Goal: Register for event/course

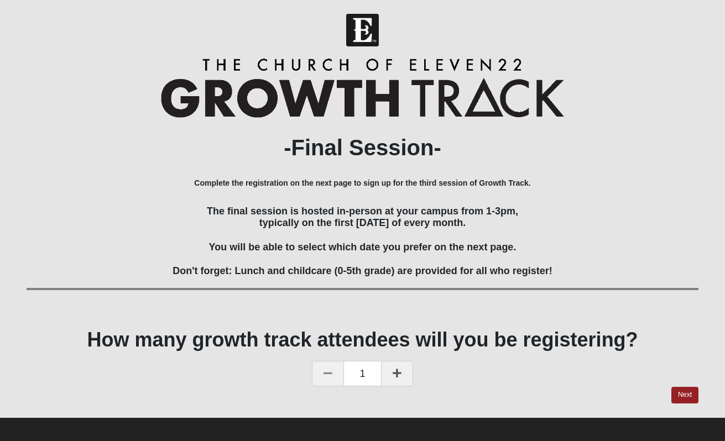
scroll to position [6, 0]
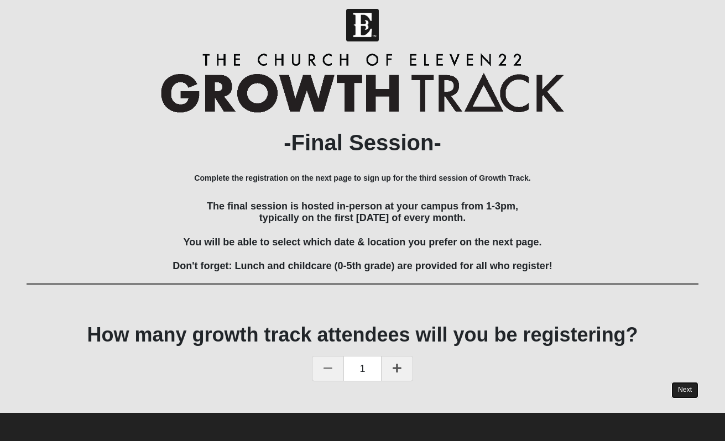
click at [682, 386] on link "Next" at bounding box center [685, 390] width 27 height 16
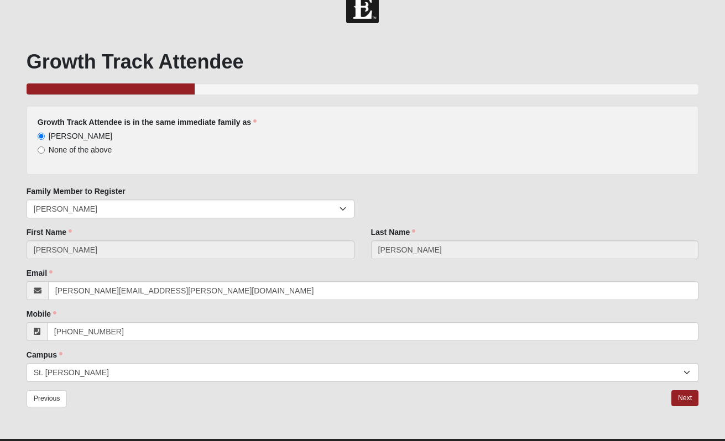
scroll to position [49, 0]
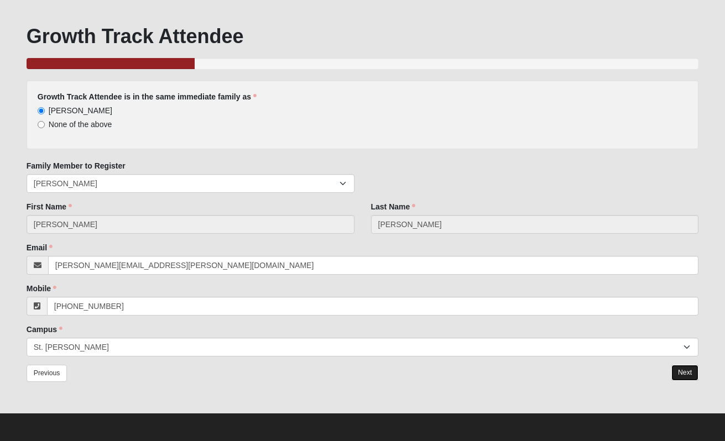
click at [683, 375] on link "Next" at bounding box center [685, 373] width 27 height 16
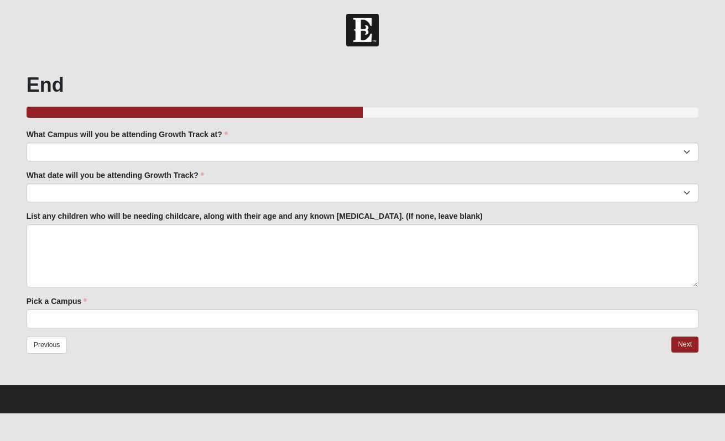
click at [156, 313] on ul at bounding box center [363, 319] width 672 height 19
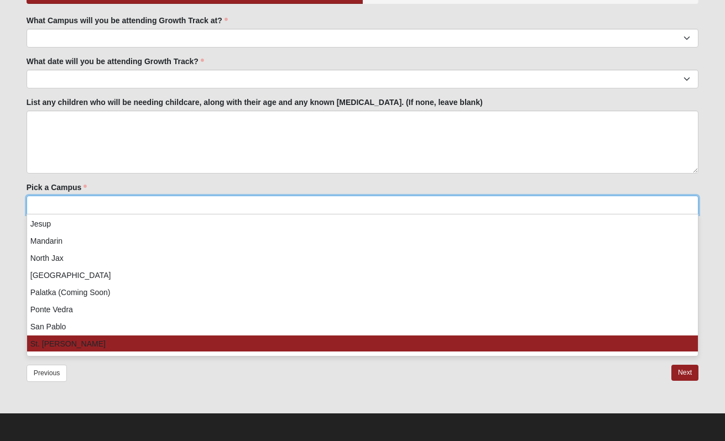
scroll to position [107, 0]
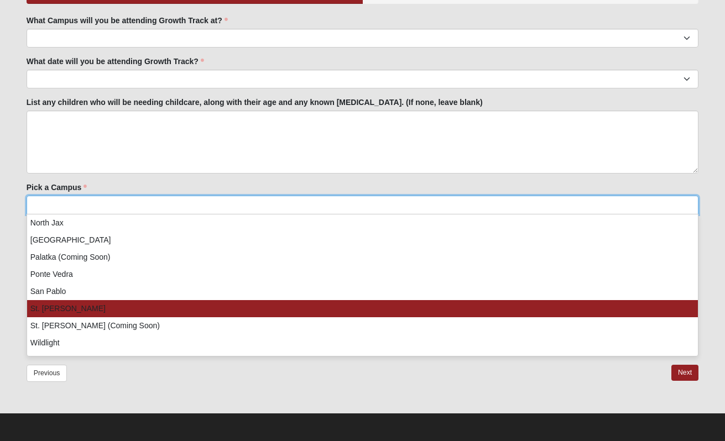
click at [150, 307] on li "St. [PERSON_NAME]" at bounding box center [362, 308] width 671 height 17
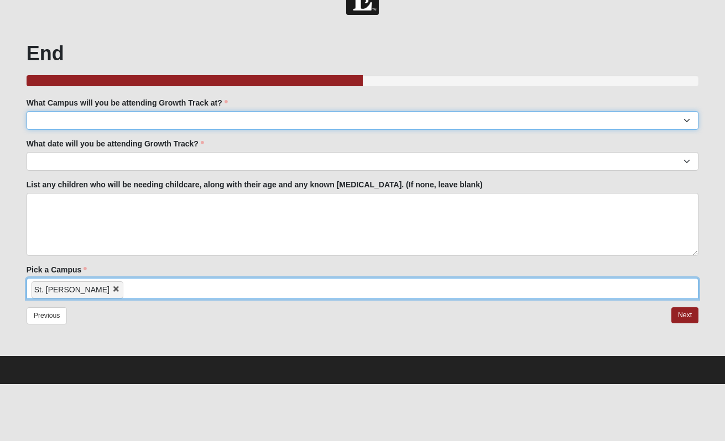
click at [155, 120] on select "Arlington Baymeadows College Park Orlando (Coming Soon) Eleven22 Online Fleming…" at bounding box center [363, 120] width 672 height 19
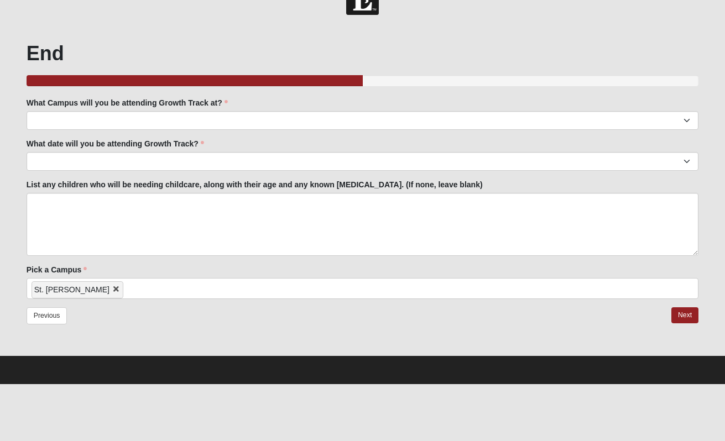
scroll to position [0, 0]
click at [134, 293] on input "search" at bounding box center [170, 288] width 95 height 18
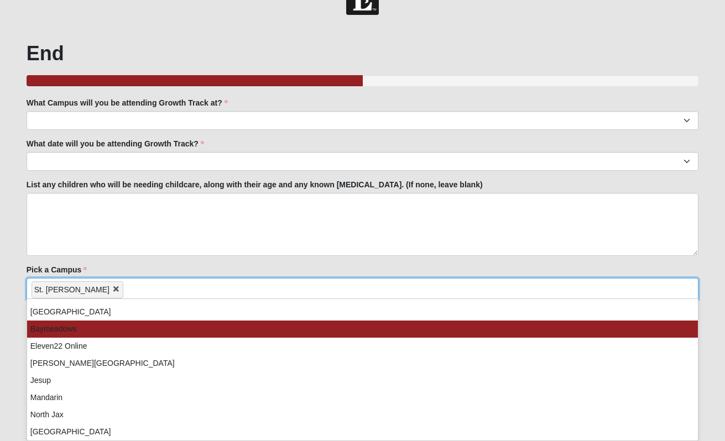
click at [103, 332] on li "Baymeadows" at bounding box center [362, 329] width 671 height 17
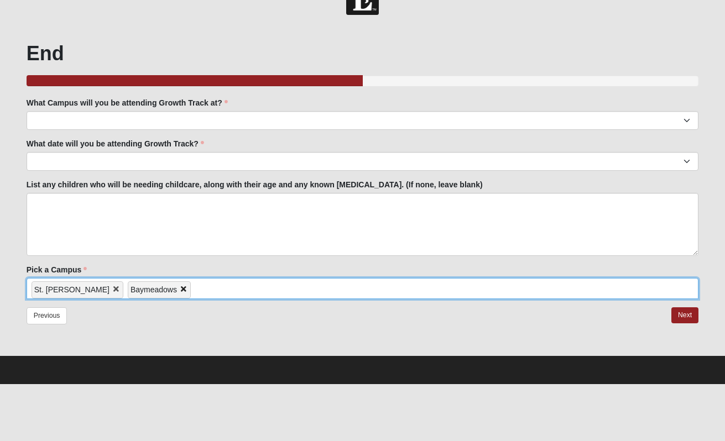
click at [177, 287] on link at bounding box center [177, 289] width 0 height 9
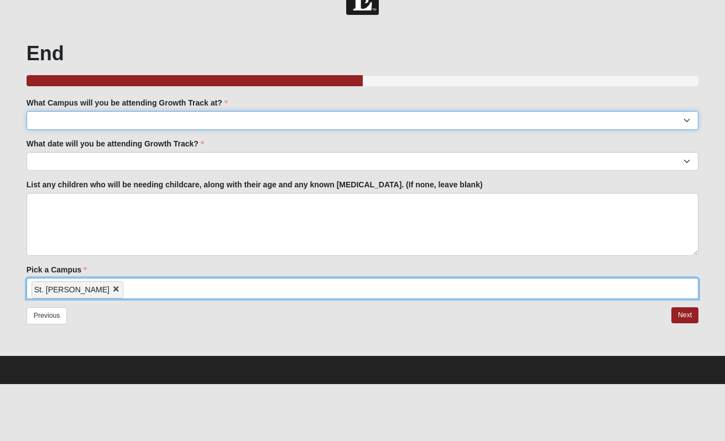
click at [123, 120] on select "Arlington Baymeadows College Park Orlando (Coming Soon) Eleven22 Online Fleming…" at bounding box center [363, 120] width 672 height 19
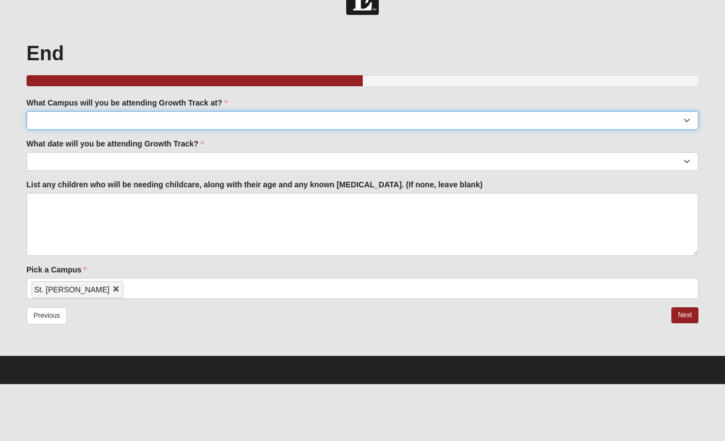
select select "11"
click at [27, 111] on select "Arlington Baymeadows College Park Orlando (Coming Soon) Eleven22 Online Fleming…" at bounding box center [363, 120] width 672 height 19
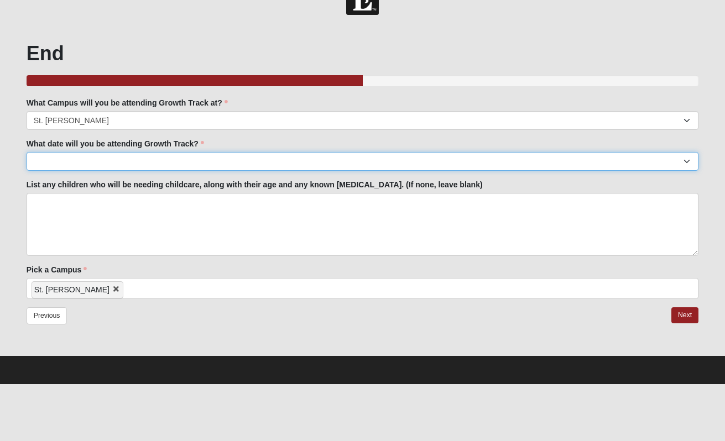
click at [128, 164] on select "February 1st March 1st April 12th May 3rd June 7th July 12th August 2nd Septemb…" at bounding box center [363, 161] width 672 height 19
click at [27, 152] on select "February 1st March 1st April 12th May 3rd June 7th July 12th August 2nd Septemb…" at bounding box center [363, 161] width 672 height 19
click at [129, 160] on select "February 1st March 1st April 12th May 3rd June 7th July 12th August 2nd Septemb…" at bounding box center [363, 161] width 672 height 19
select select "[DATE]."
click at [27, 152] on select "February 1st March 1st April 12th May 3rd June 7th July 12th August 2nd Septemb…" at bounding box center [363, 161] width 672 height 19
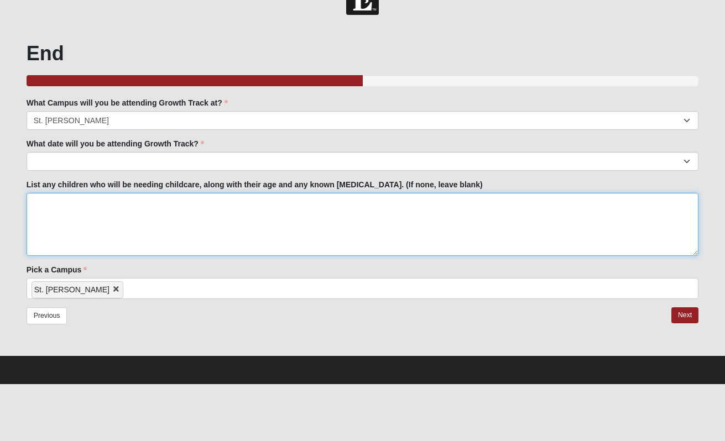
click at [119, 217] on textarea "List any children who will be needing childcare, along with their age and any k…" at bounding box center [363, 224] width 672 height 63
type textarea "n a"
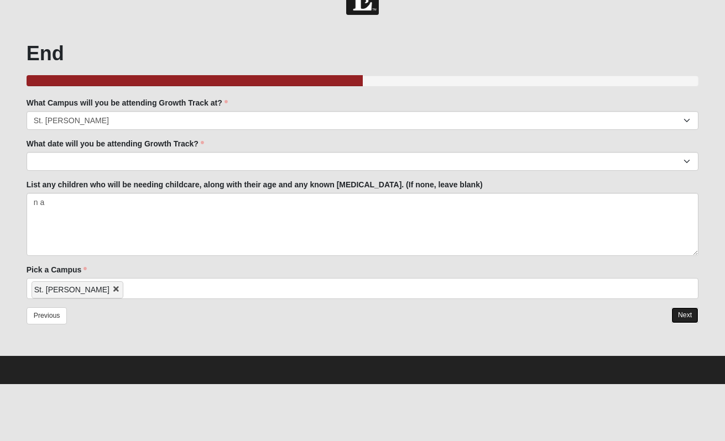
click at [691, 314] on link "Next" at bounding box center [685, 316] width 27 height 16
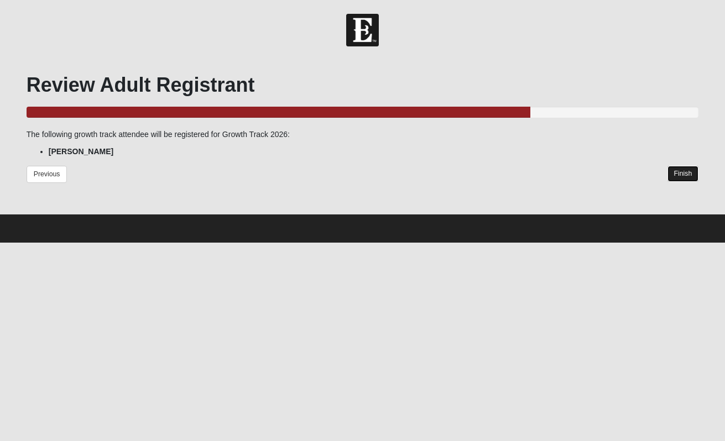
click at [669, 174] on link "Finish" at bounding box center [684, 174] width 32 height 16
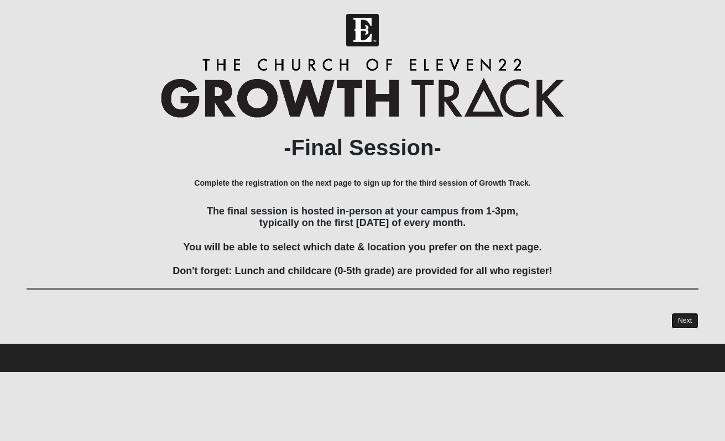
click at [682, 319] on link "Next" at bounding box center [685, 321] width 27 height 16
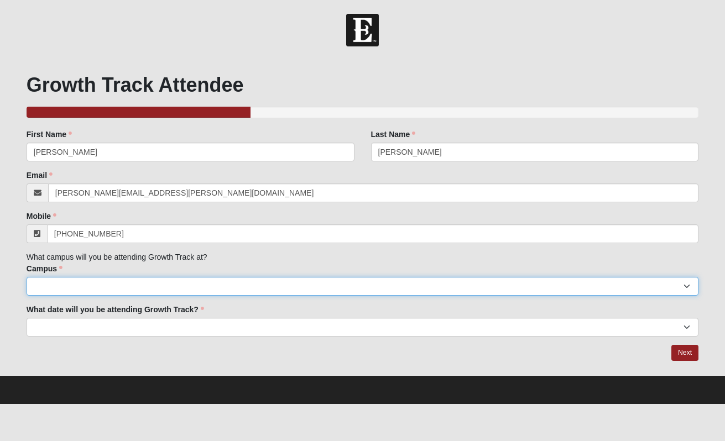
click at [181, 283] on select "Arlington Baymeadows College Park Orlando (Coming Soon) Eleven22 Online Fleming…" at bounding box center [363, 286] width 672 height 19
select select "11"
click at [27, 277] on select "Arlington Baymeadows College Park Orlando (Coming Soon) Eleven22 Online Fleming…" at bounding box center [363, 286] width 672 height 19
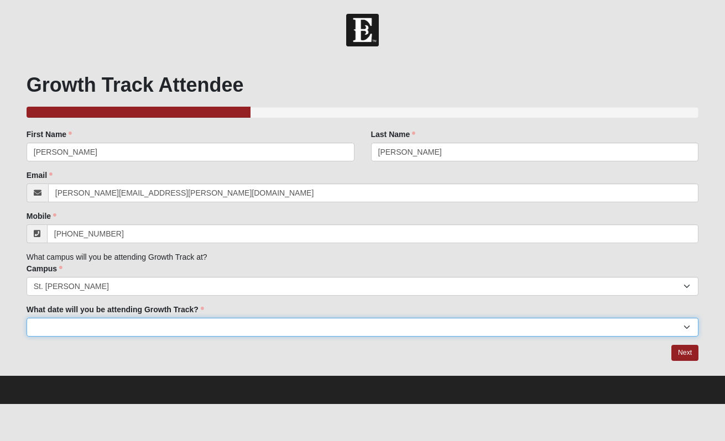
click at [131, 332] on select "[DATE] [DATE] [DATE] [DATE] [DATE] [DATE] [DATE] [DATE] [DATE] [DATE] [DATE]." at bounding box center [363, 327] width 672 height 19
click at [27, 318] on select "[DATE] [DATE] [DATE] [DATE] [DATE] [DATE] [DATE] [DATE] [DATE] [DATE] [DATE]." at bounding box center [363, 327] width 672 height 19
click at [127, 329] on select "[DATE] [DATE] [DATE] [DATE] [DATE] [DATE] [DATE] [DATE] [DATE] [DATE] [DATE]." at bounding box center [363, 327] width 672 height 19
click at [27, 318] on select "[DATE] [DATE] [DATE] [DATE] [DATE] [DATE] [DATE] [DATE] [DATE] [DATE] [DATE]." at bounding box center [363, 327] width 672 height 19
click at [163, 328] on select "[DATE] [DATE] [DATE] [DATE] [DATE] [DATE] [DATE] [DATE] [DATE] [DATE] [DATE]." at bounding box center [363, 327] width 672 height 19
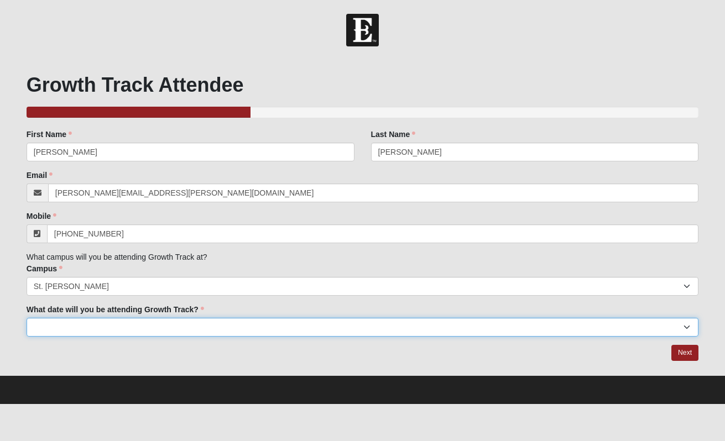
select select "[DATE]"
click at [27, 318] on select "[DATE] [DATE] [DATE] [DATE] [DATE] [DATE] [DATE] [DATE] [DATE] [DATE] [DATE]." at bounding box center [363, 327] width 672 height 19
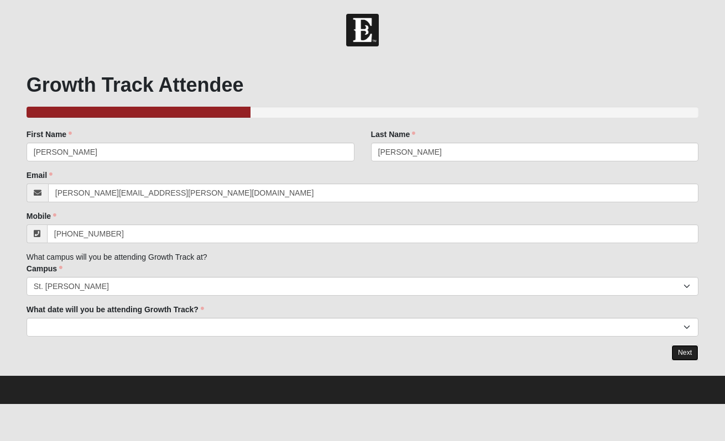
click at [682, 351] on link "Next" at bounding box center [685, 353] width 27 height 16
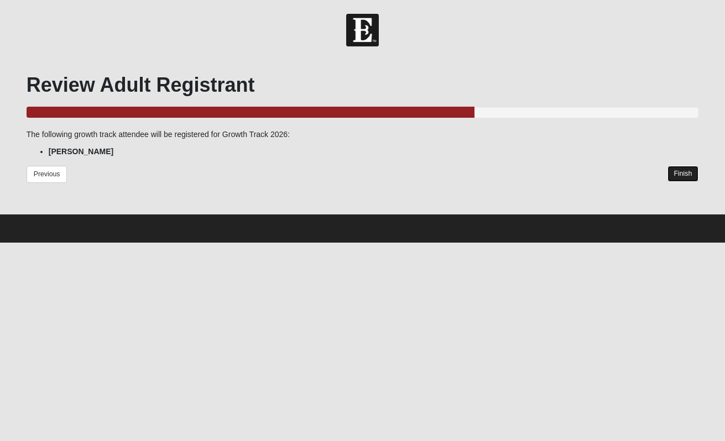
click at [684, 172] on link "Finish" at bounding box center [684, 174] width 32 height 16
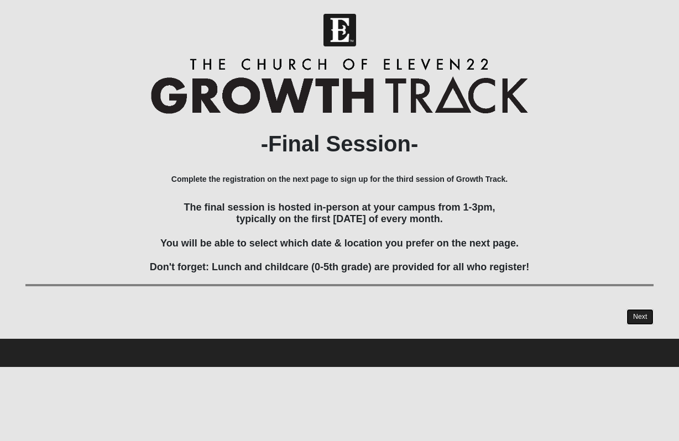
click at [633, 315] on link "Next" at bounding box center [640, 317] width 27 height 16
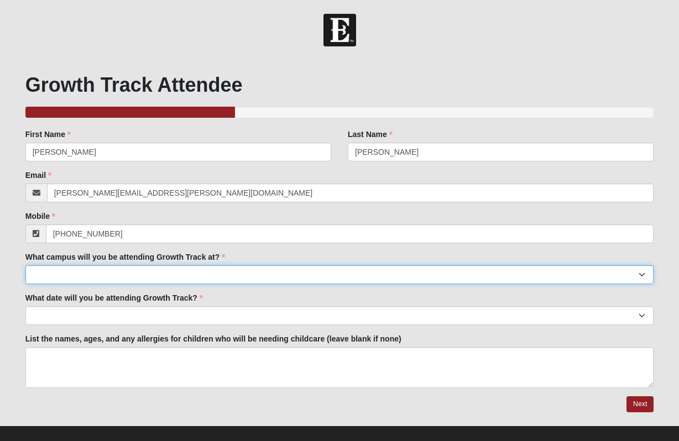
click at [224, 277] on select "Arlington Baymeadows Eleven22 Online Fleming Island Jesup Mandarin North Jax Or…" at bounding box center [339, 275] width 629 height 19
select select "5"
click at [25, 266] on select "Arlington Baymeadows Eleven22 Online Fleming Island Jesup Mandarin North Jax Or…" at bounding box center [339, 275] width 629 height 19
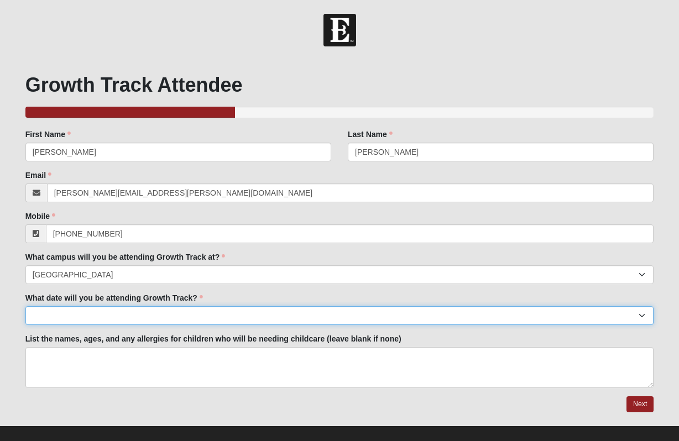
click at [192, 321] on select "[DATE] [DATE] [DATE] [DATE] [DATE] [DATE] [DATE] [DATE] [DATE] [DATE] [DATE]." at bounding box center [339, 316] width 629 height 19
select select "[DATE]"
click at [25, 307] on select "[DATE] [DATE] [DATE] [DATE] [DATE] [DATE] [DATE] [DATE] [DATE] [DATE] [DATE]." at bounding box center [339, 316] width 629 height 19
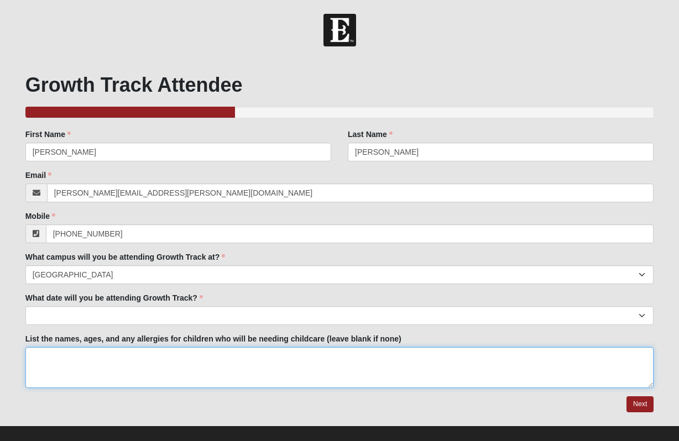
click at [181, 362] on textarea "List the names, ages, and any allergies for children who will be needing childc…" at bounding box center [339, 367] width 629 height 41
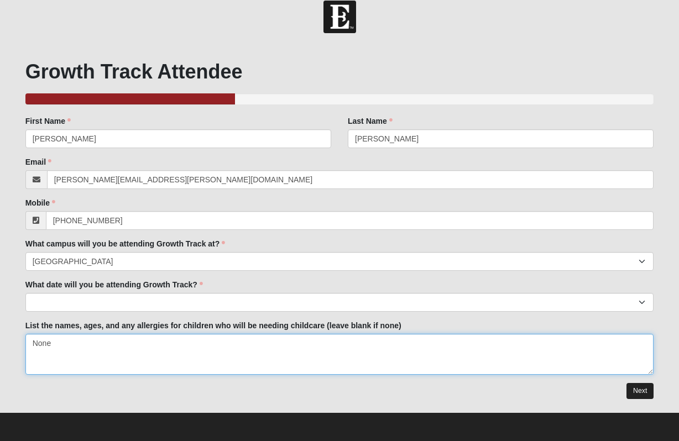
type textarea "None"
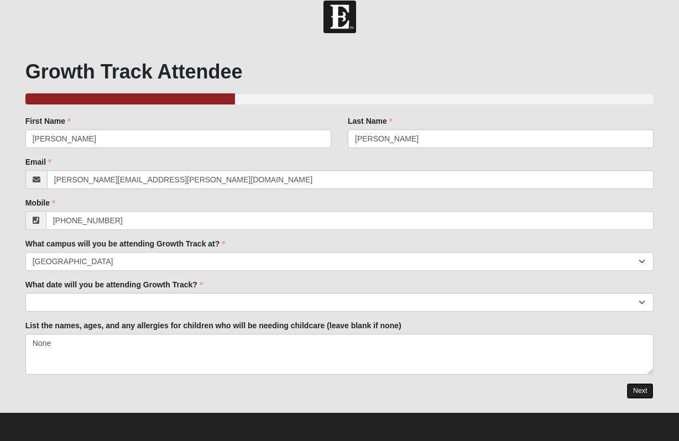
click at [641, 398] on link "Next" at bounding box center [640, 391] width 27 height 16
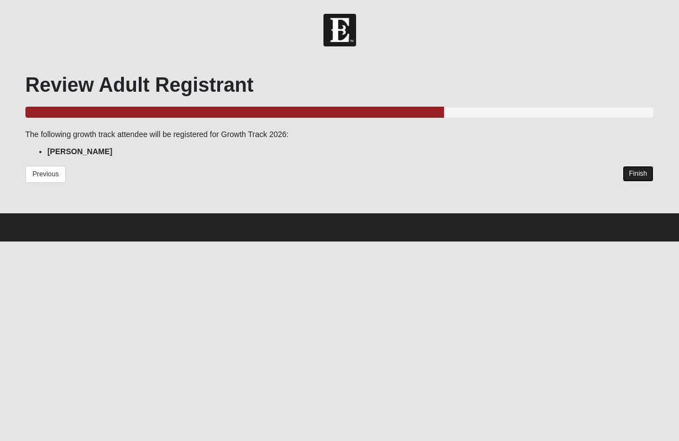
click at [632, 173] on link "Finish" at bounding box center [639, 174] width 32 height 16
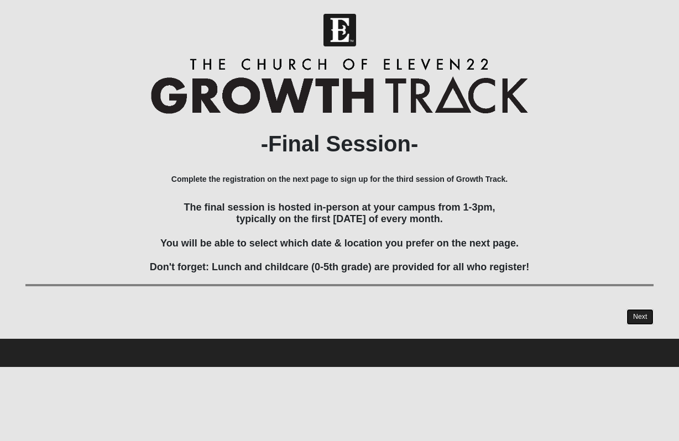
click at [645, 318] on link "Next" at bounding box center [640, 317] width 27 height 16
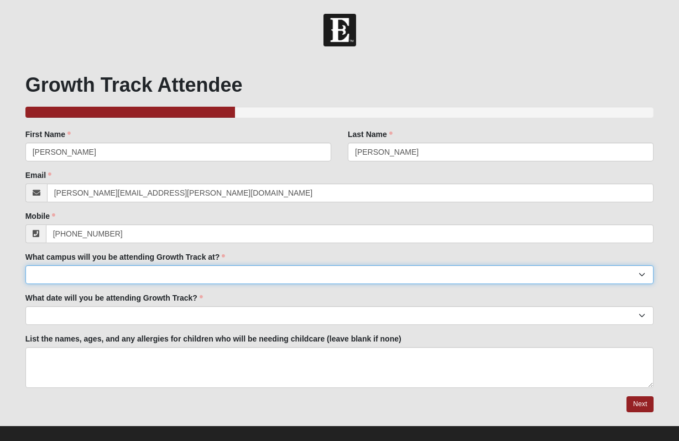
click at [209, 278] on select "Arlington Baymeadows Eleven22 Online [PERSON_NAME][GEOGRAPHIC_DATA] Jesup [GEOG…" at bounding box center [339, 275] width 629 height 19
select select "2"
click at [25, 266] on select "Arlington Baymeadows Eleven22 Online [PERSON_NAME][GEOGRAPHIC_DATA] Jesup [GEOG…" at bounding box center [339, 275] width 629 height 19
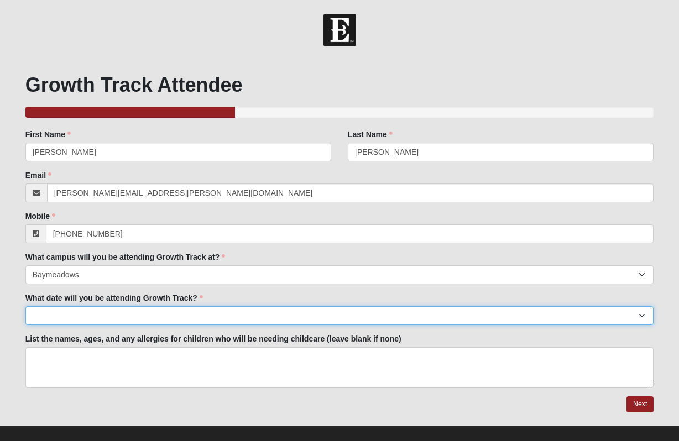
click at [175, 318] on select "February 1st March 1st April 12th May 3rd June 7th July 12th August 2nd Septemb…" at bounding box center [339, 316] width 629 height 19
select select "[DATE]"
click at [25, 307] on select "[DATE] [DATE] [DATE] [DATE] [DATE] [DATE] [DATE] [DATE] [DATE] [DATE] [DATE]." at bounding box center [339, 316] width 629 height 19
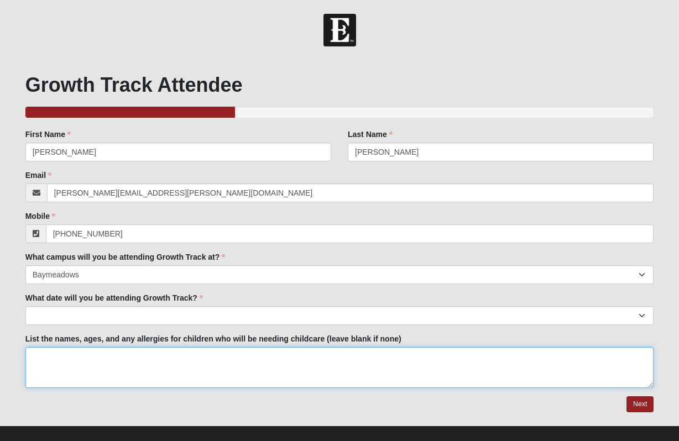
click at [163, 362] on textarea "List the names, ages, and any allergies for children who will be needing childc…" at bounding box center [339, 367] width 629 height 41
type textarea "No Kids"
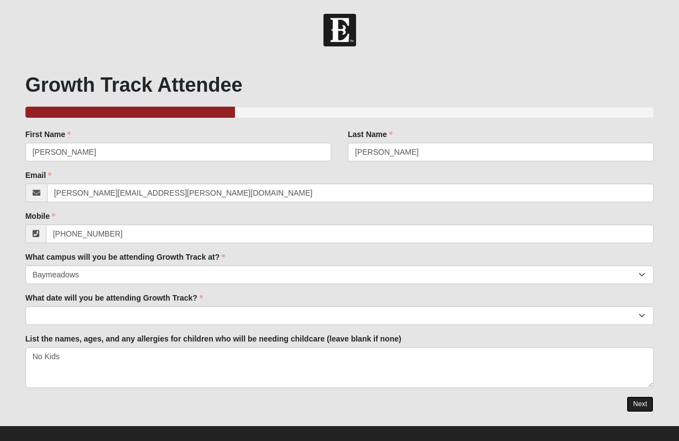
click at [632, 397] on link "Next" at bounding box center [640, 405] width 27 height 16
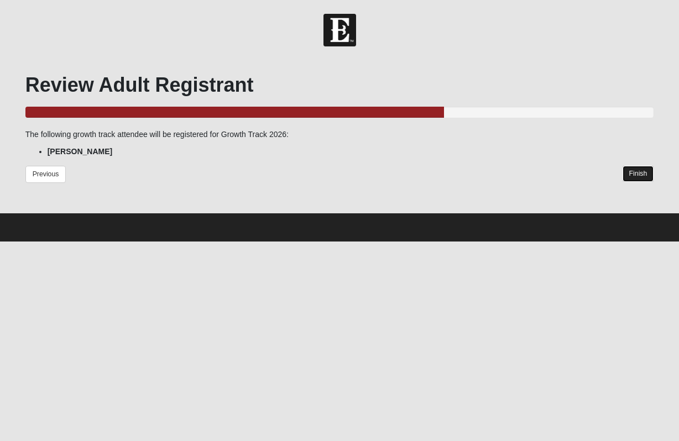
click at [639, 173] on link "Finish" at bounding box center [639, 174] width 32 height 16
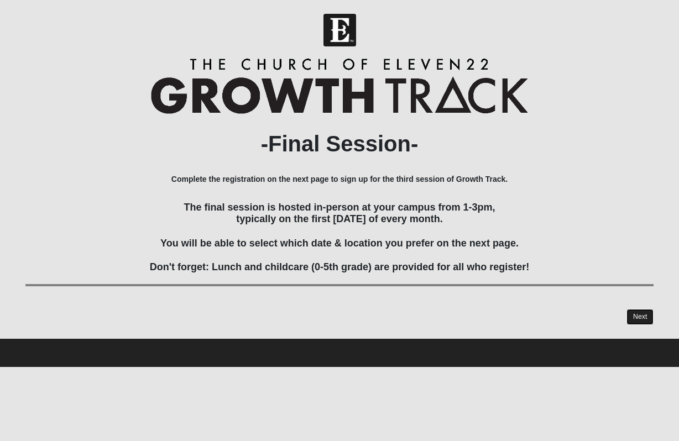
click at [637, 313] on link "Next" at bounding box center [640, 317] width 27 height 16
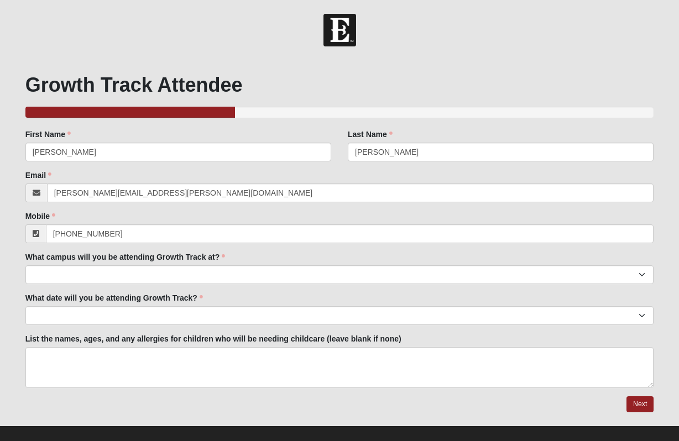
scroll to position [13, 0]
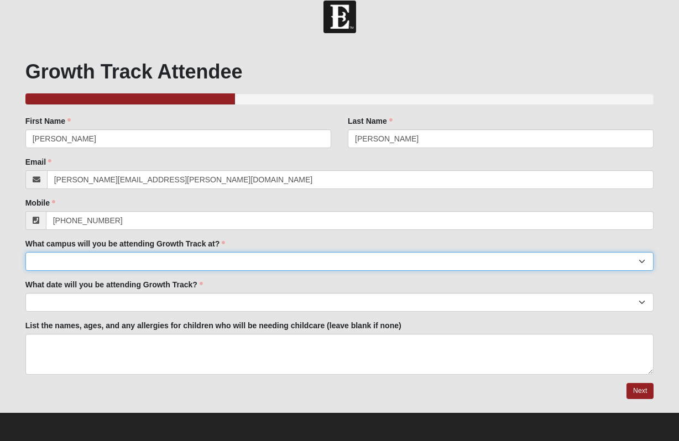
click at [243, 258] on select "Arlington Baymeadows Eleven22 Online [PERSON_NAME][GEOGRAPHIC_DATA] Jesup [GEOG…" at bounding box center [339, 261] width 629 height 19
select select "12"
click at [25, 252] on select "Arlington Baymeadows Eleven22 Online [PERSON_NAME][GEOGRAPHIC_DATA] Jesup [GEOG…" at bounding box center [339, 261] width 629 height 19
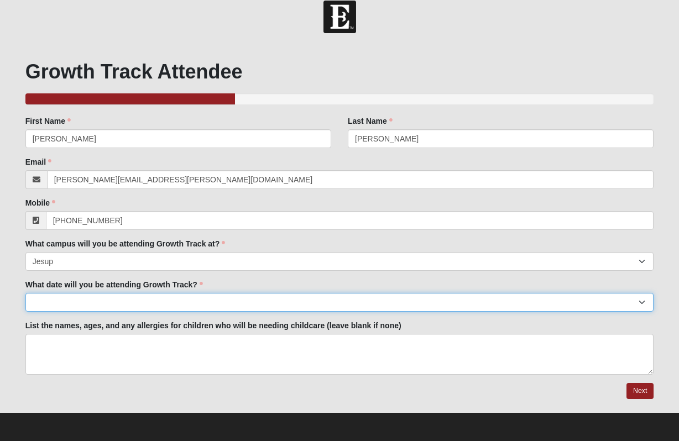
click at [212, 300] on select "[DATE] [DATE] [DATE] [DATE] [DATE] [DATE] [DATE] [DATE] [DATE] [DATE] [DATE]." at bounding box center [339, 302] width 629 height 19
select select "[DATE]"
click at [25, 293] on select "[DATE] [DATE] [DATE] [DATE] [DATE] [DATE] [DATE] [DATE] [DATE] [DATE] [DATE]." at bounding box center [339, 302] width 629 height 19
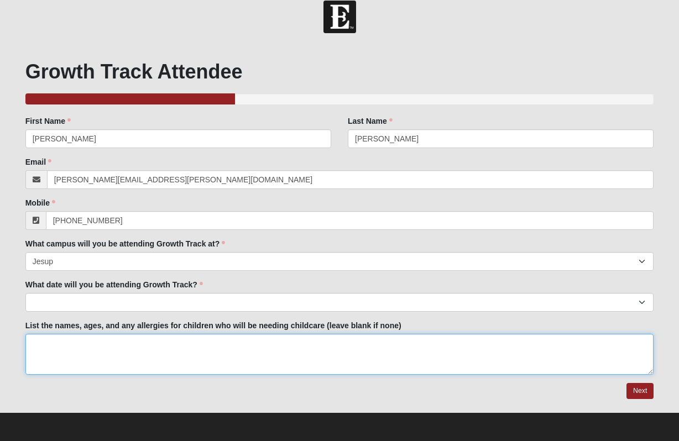
click at [230, 339] on textarea "List the names, ages, and any allergies for children who will be needing childc…" at bounding box center [339, 354] width 629 height 41
type textarea "blank"
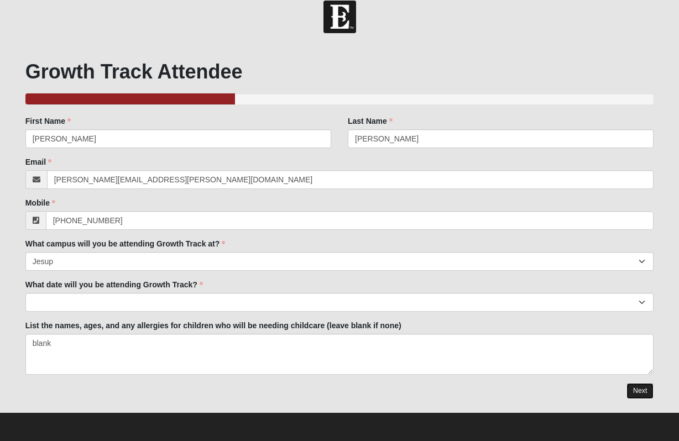
click at [638, 390] on link "Next" at bounding box center [640, 391] width 27 height 16
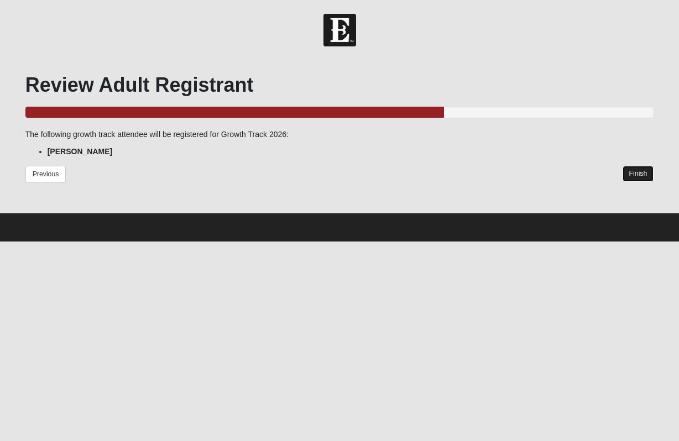
click at [643, 176] on link "Finish" at bounding box center [639, 174] width 32 height 16
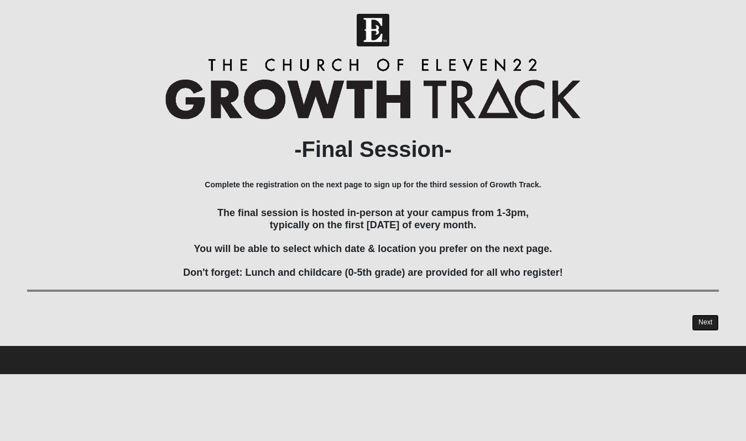
click at [702, 324] on link "Next" at bounding box center [705, 323] width 27 height 16
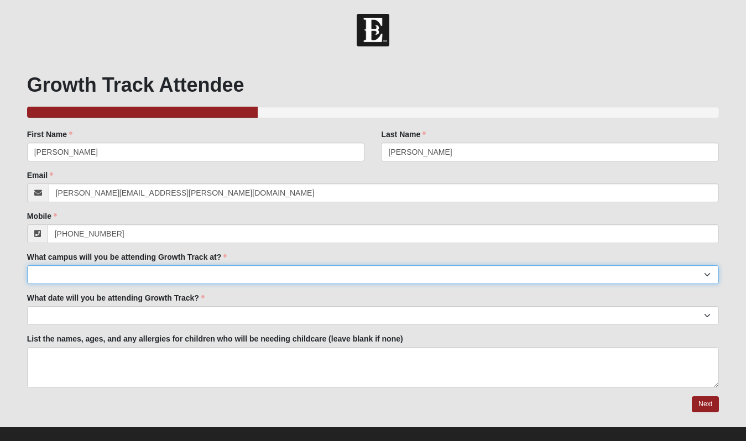
click at [186, 273] on select "[GEOGRAPHIC_DATA] Eleven22 Online [PERSON_NAME][GEOGRAPHIC_DATA] Mandarin [GEOG…" at bounding box center [373, 275] width 693 height 19
select select "21"
click at [27, 266] on select "[GEOGRAPHIC_DATA] Eleven22 Online [PERSON_NAME][GEOGRAPHIC_DATA] Mandarin [GEOG…" at bounding box center [373, 275] width 693 height 19
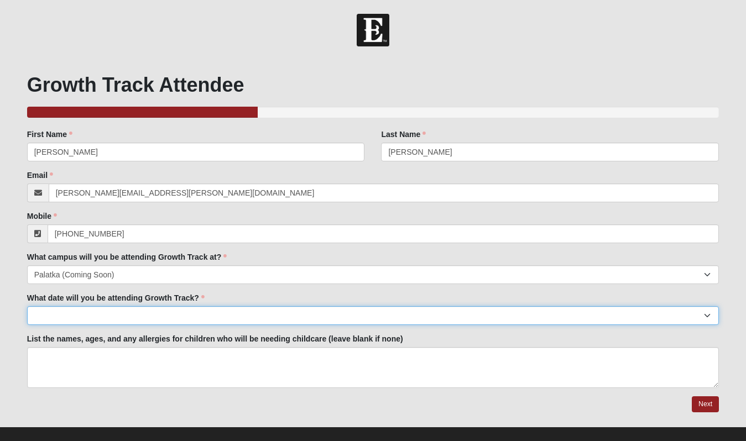
click at [148, 312] on select "[DATE] [DATE] [DATE] [DATE] [DATE] [DATE] [DATE] [DATE] [DATE] [DATE] [DATE]." at bounding box center [373, 316] width 693 height 19
select select "[DATE]"
click at [27, 307] on select "[DATE] [DATE] [DATE] [DATE] [DATE] [DATE] [DATE] [DATE] [DATE] [DATE] [DATE]." at bounding box center [373, 316] width 693 height 19
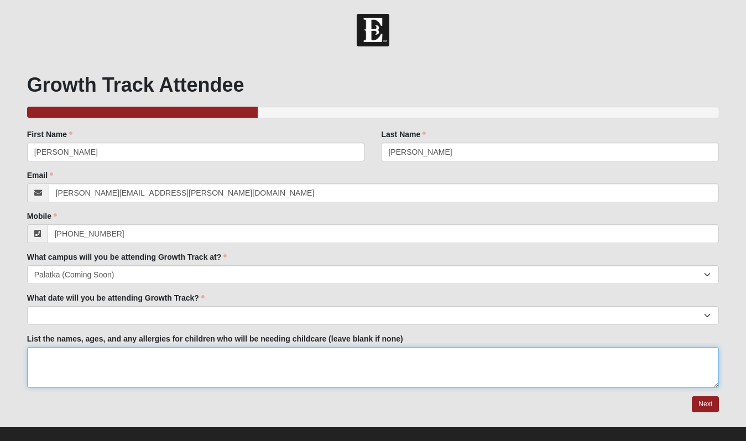
click at [132, 364] on textarea "List the names, ages, and any allergies for children who will be needing childc…" at bounding box center [373, 367] width 693 height 41
type textarea "Caleb, [STREET_ADDRESS]"
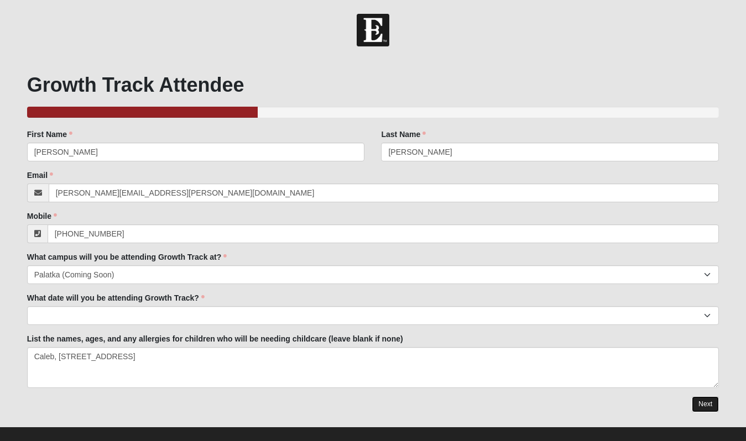
click at [705, 403] on link "Next" at bounding box center [705, 405] width 27 height 16
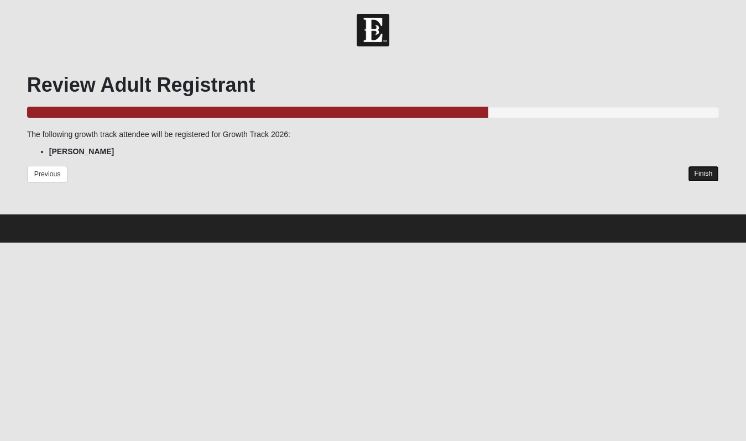
click at [705, 177] on link "Finish" at bounding box center [704, 174] width 32 height 16
